Goal: Information Seeking & Learning: Check status

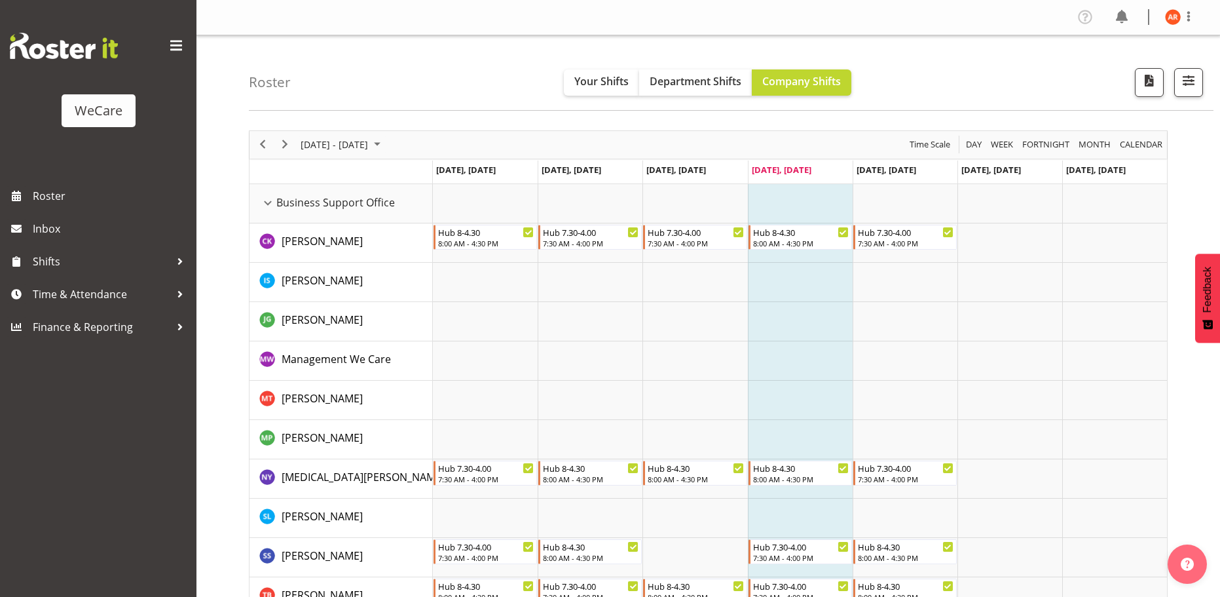
scroll to position [5125, 0]
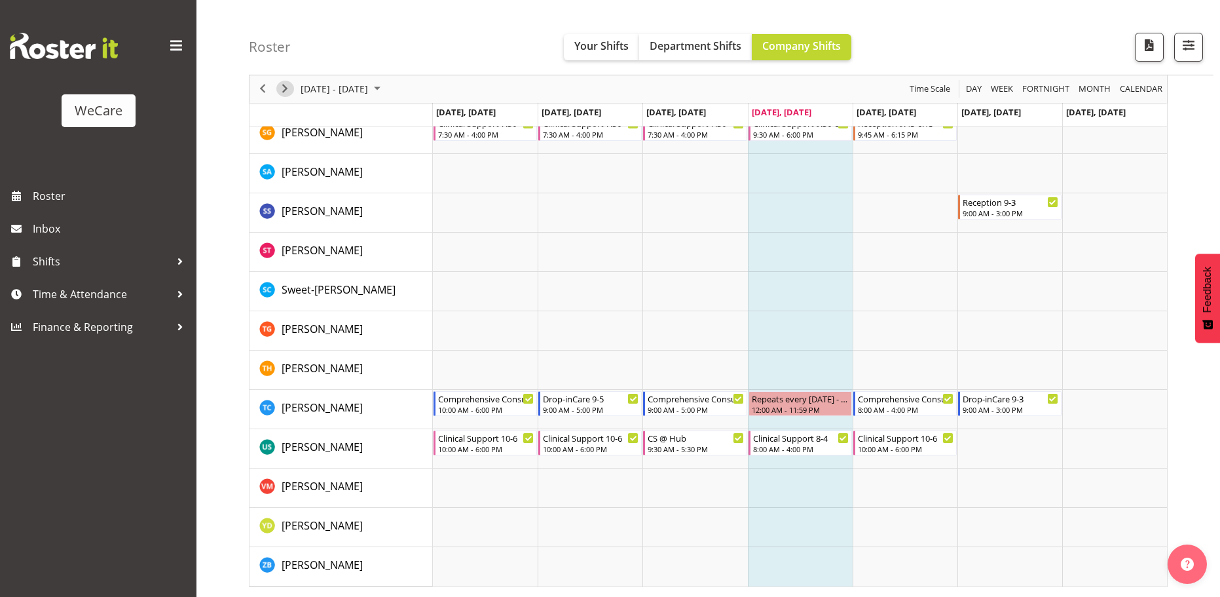
click at [282, 89] on span "Next" at bounding box center [285, 89] width 16 height 16
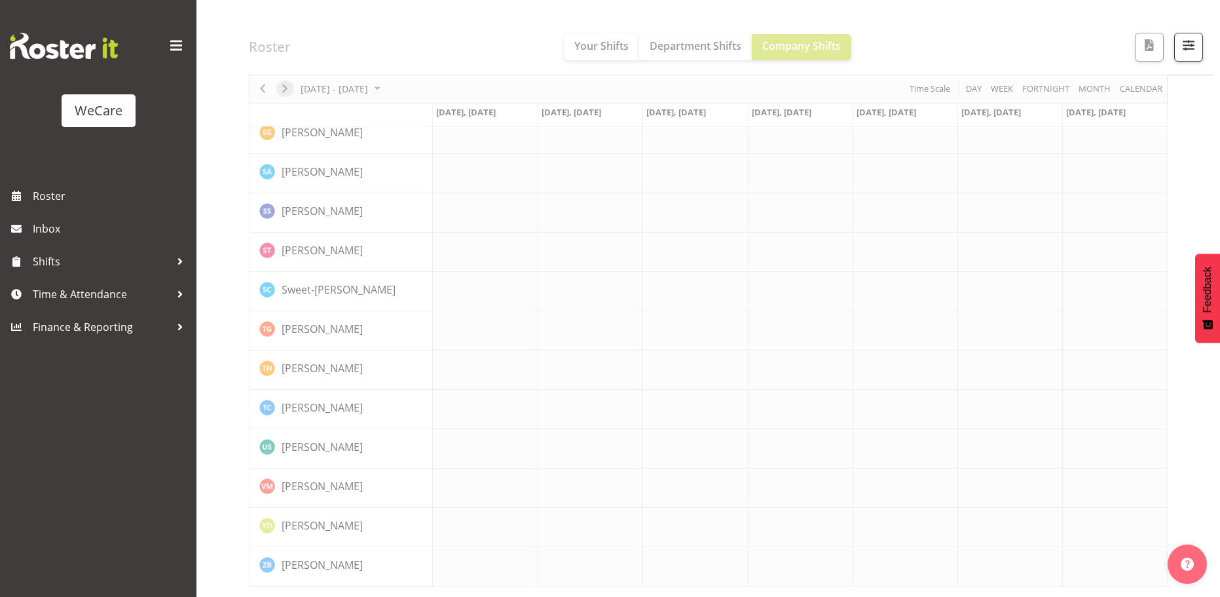
scroll to position [5099, 0]
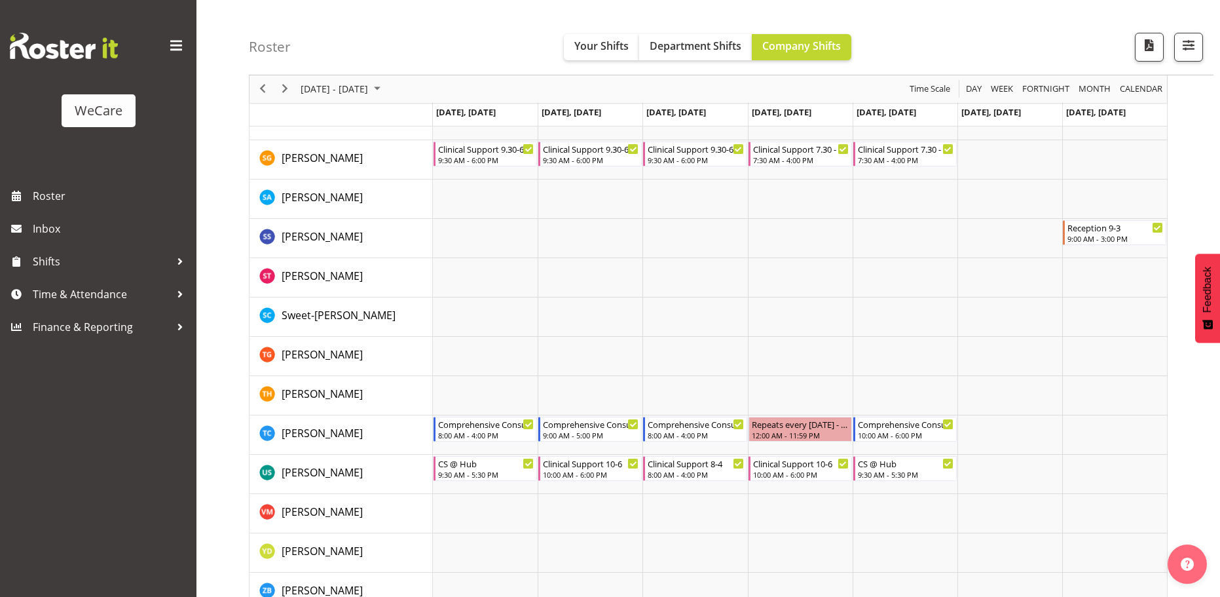
scroll to position [5125, 0]
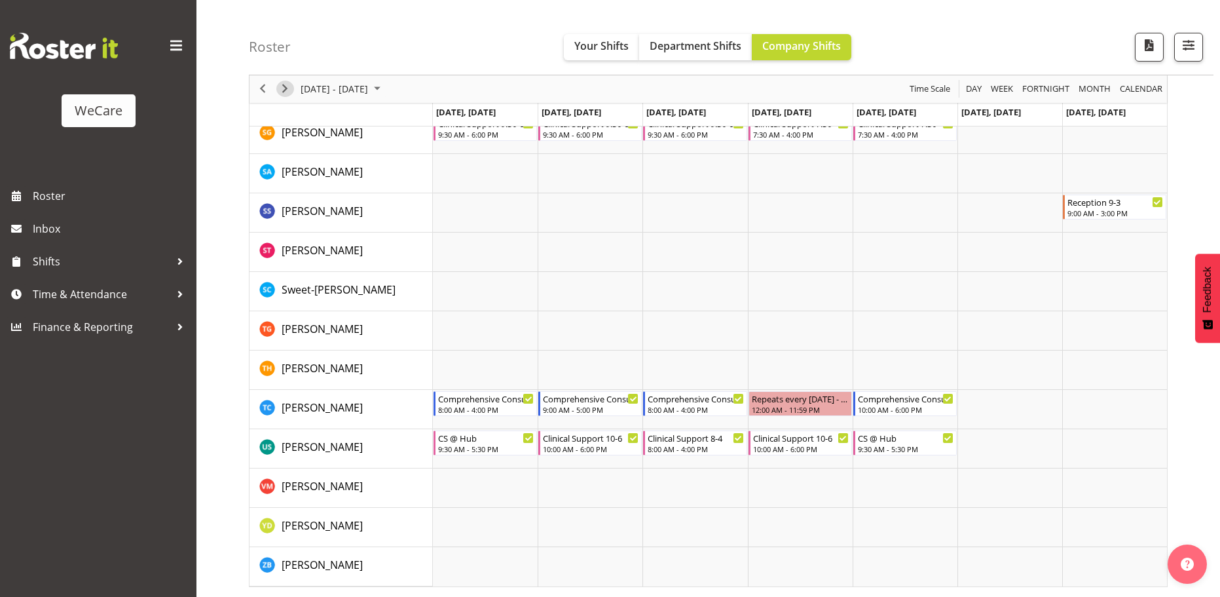
click at [285, 88] on span "Next" at bounding box center [285, 89] width 16 height 16
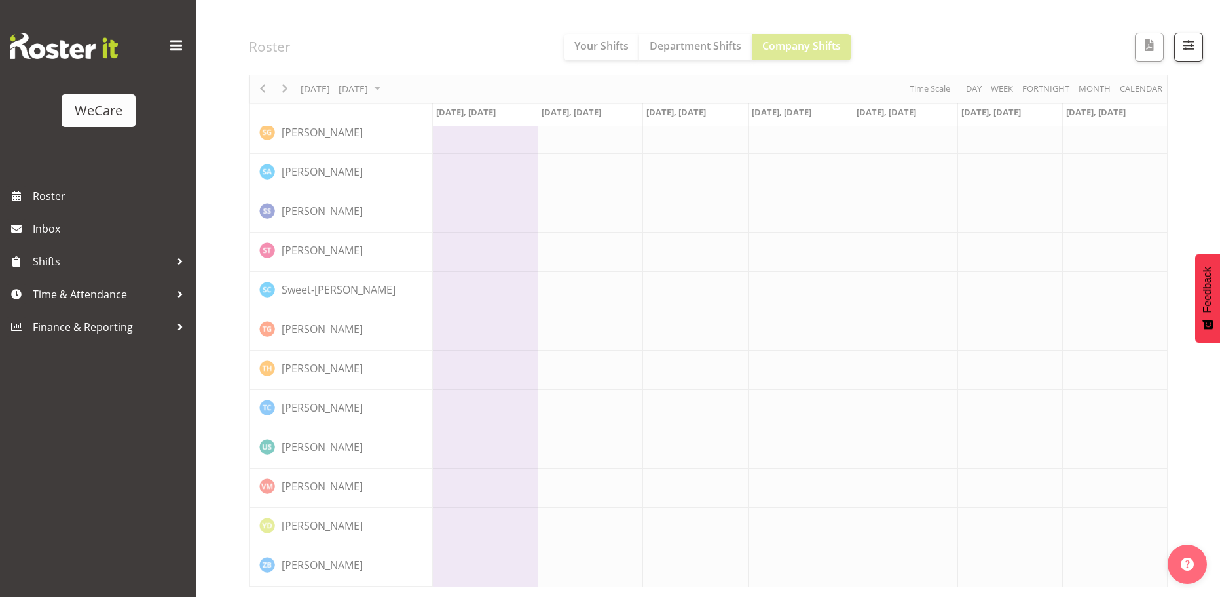
scroll to position [5099, 0]
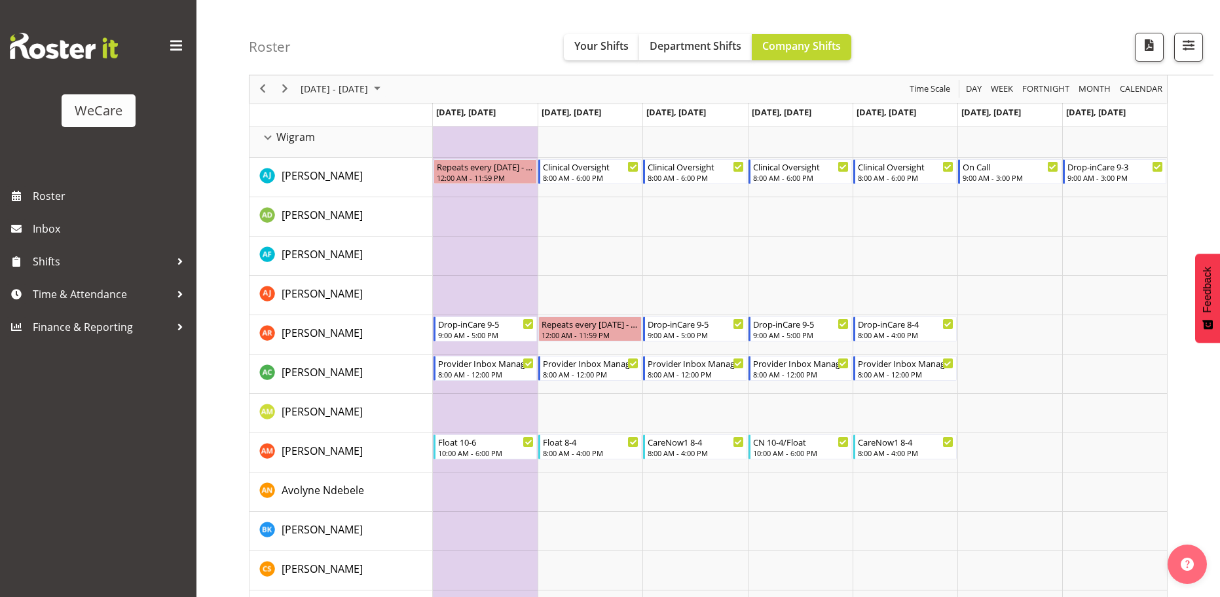
scroll to position [3422, 0]
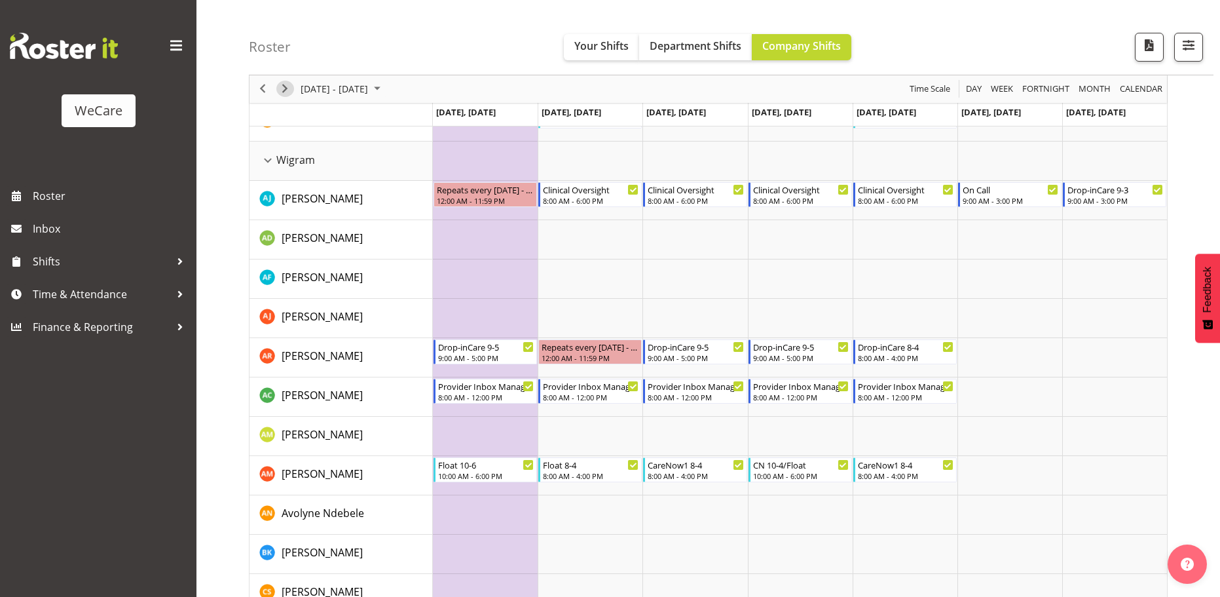
click at [283, 84] on span "Next" at bounding box center [285, 89] width 16 height 16
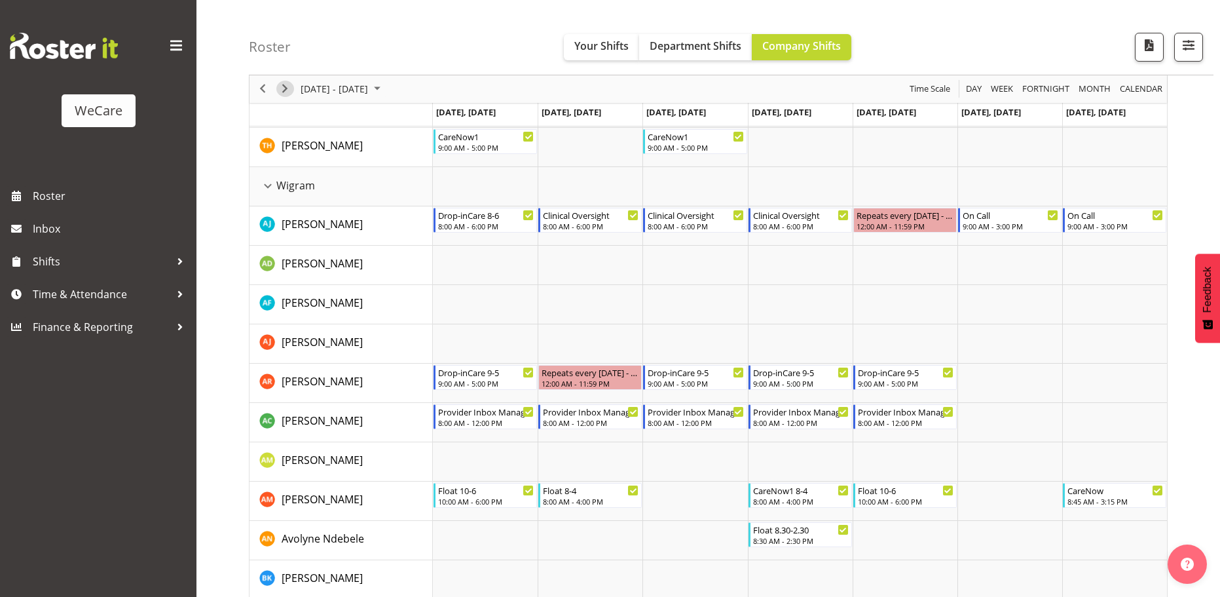
click at [286, 86] on span "Next" at bounding box center [285, 89] width 16 height 16
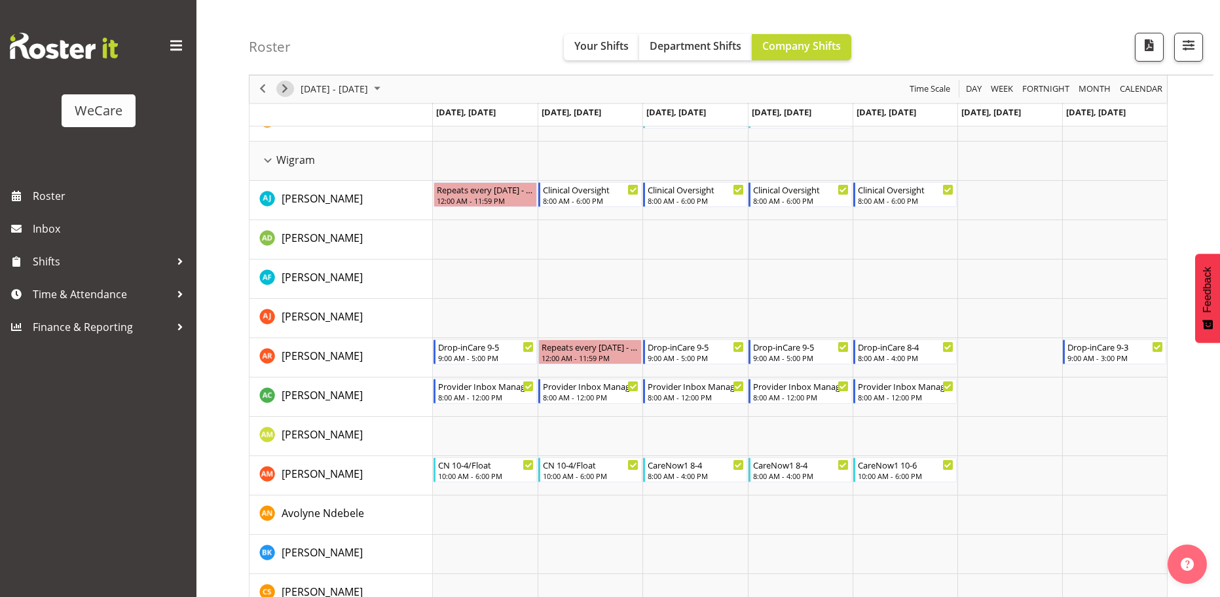
drag, startPoint x: 305, startPoint y: 86, endPoint x: 282, endPoint y: 90, distance: 23.4
click at [282, 90] on span "Next" at bounding box center [285, 89] width 16 height 16
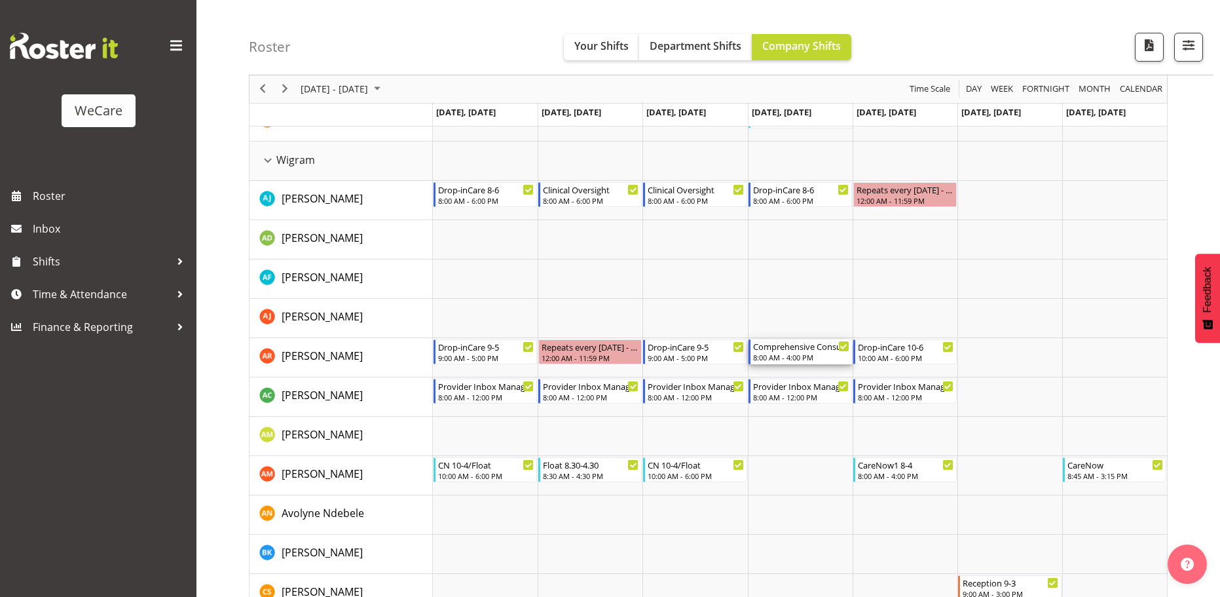
click at [789, 352] on div "Comprehensive Consult [DATE] 8:00 AM - 4:00 PM" at bounding box center [801, 351] width 96 height 25
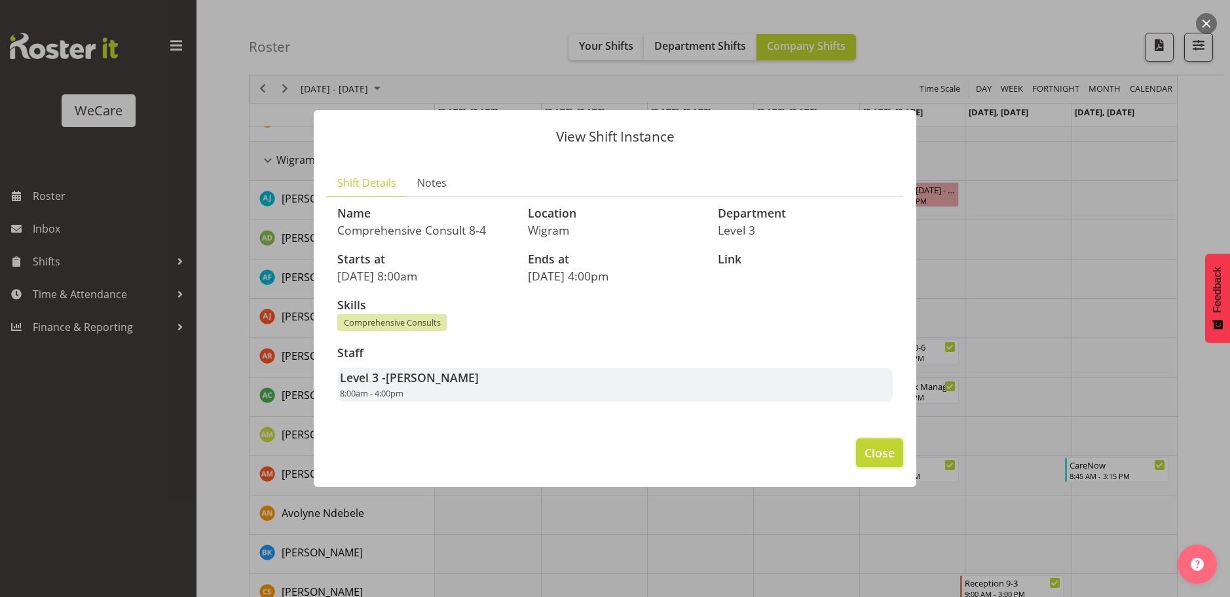
click at [879, 446] on span "Close" at bounding box center [880, 452] width 30 height 17
